Goal: Information Seeking & Learning: Find specific fact

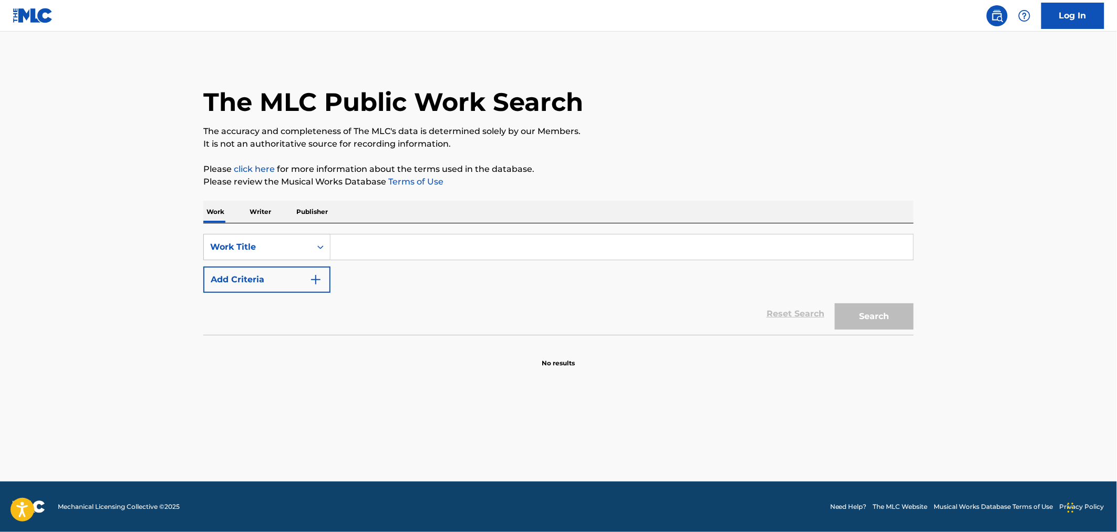
click at [379, 244] on input "Search Form" at bounding box center [622, 246] width 583 height 25
type input "2 on"
click at [835, 303] on button "Search" at bounding box center [874, 316] width 79 height 26
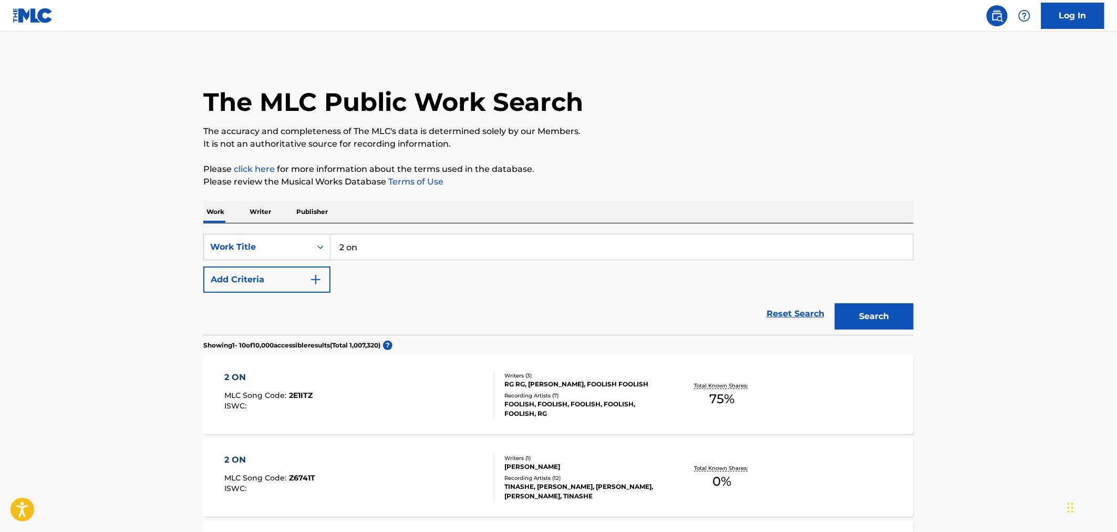
click at [286, 274] on button "Add Criteria" at bounding box center [266, 279] width 127 height 26
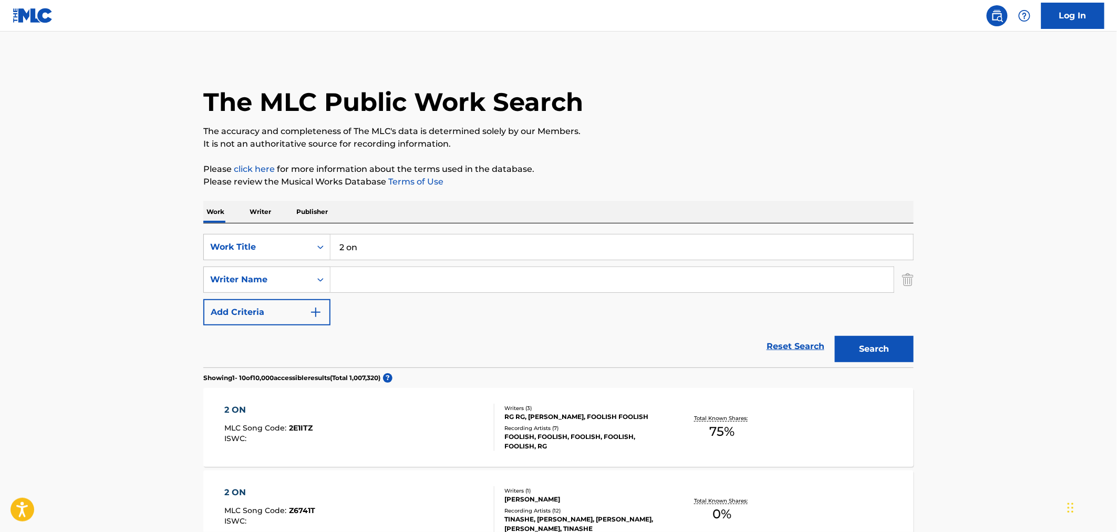
click at [380, 281] on input "Search Form" at bounding box center [612, 279] width 563 height 25
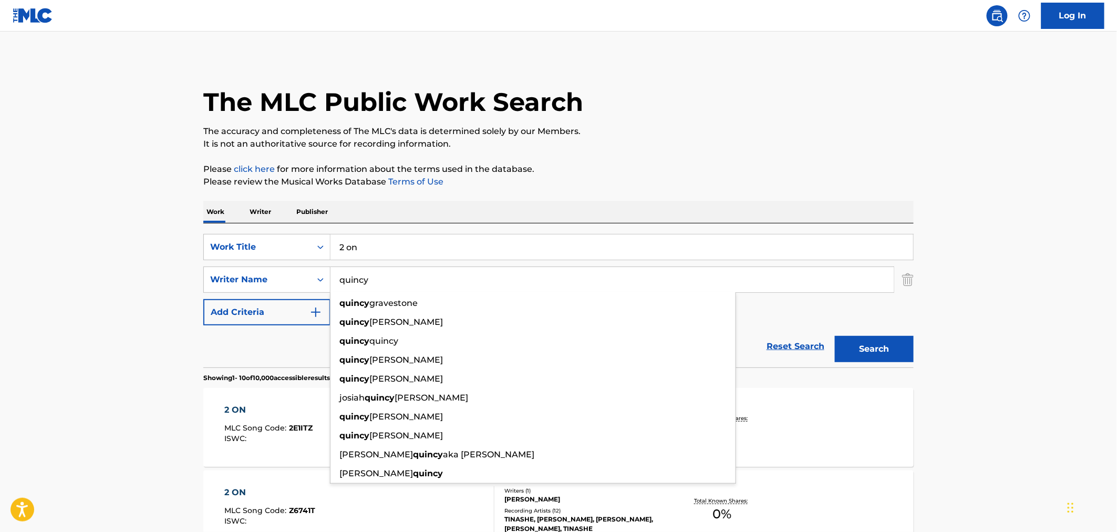
type input "quincy"
click at [835, 336] on button "Search" at bounding box center [874, 349] width 79 height 26
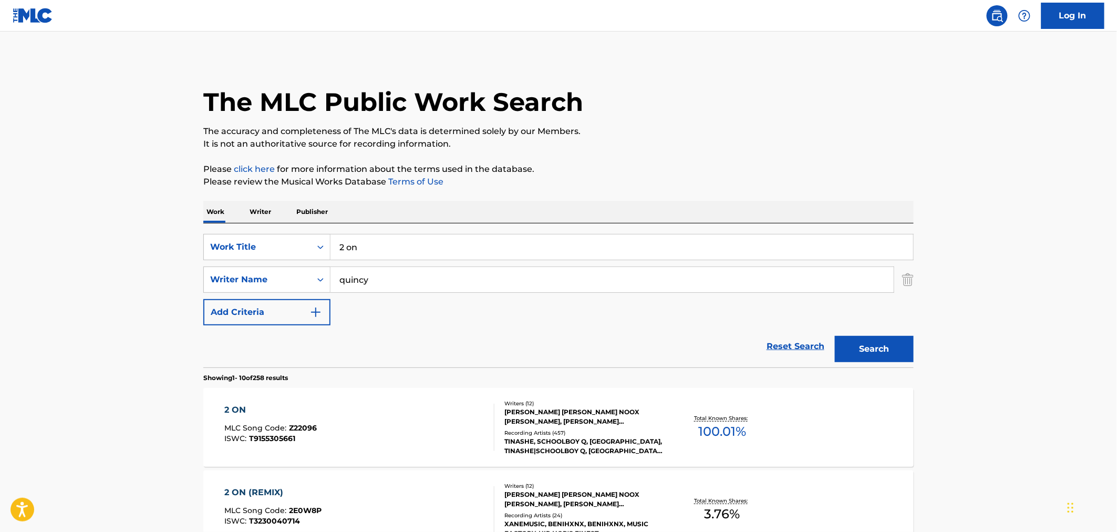
click at [454, 416] on div "2 ON MLC Song Code : Z22096 ISWC : T9155305661" at bounding box center [360, 427] width 270 height 47
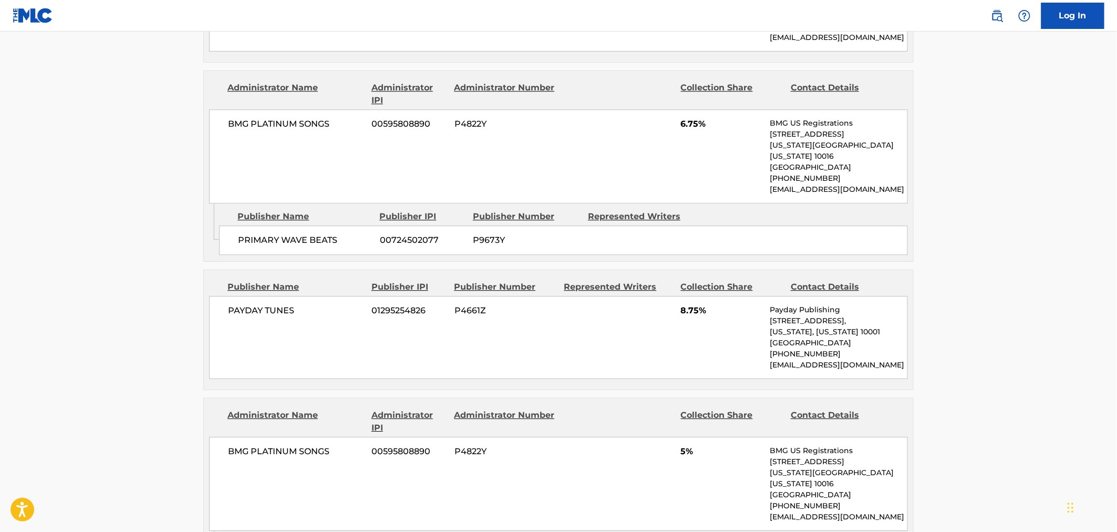
scroll to position [2802, 0]
